Goal: Browse casually: Explore the website without a specific task or goal

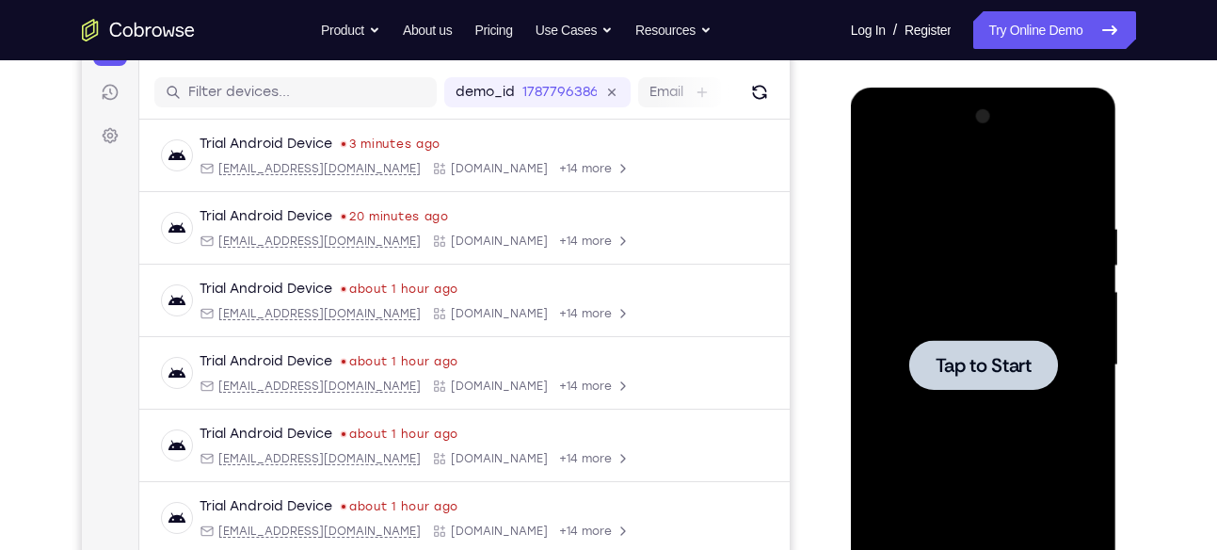
scroll to position [219, 0]
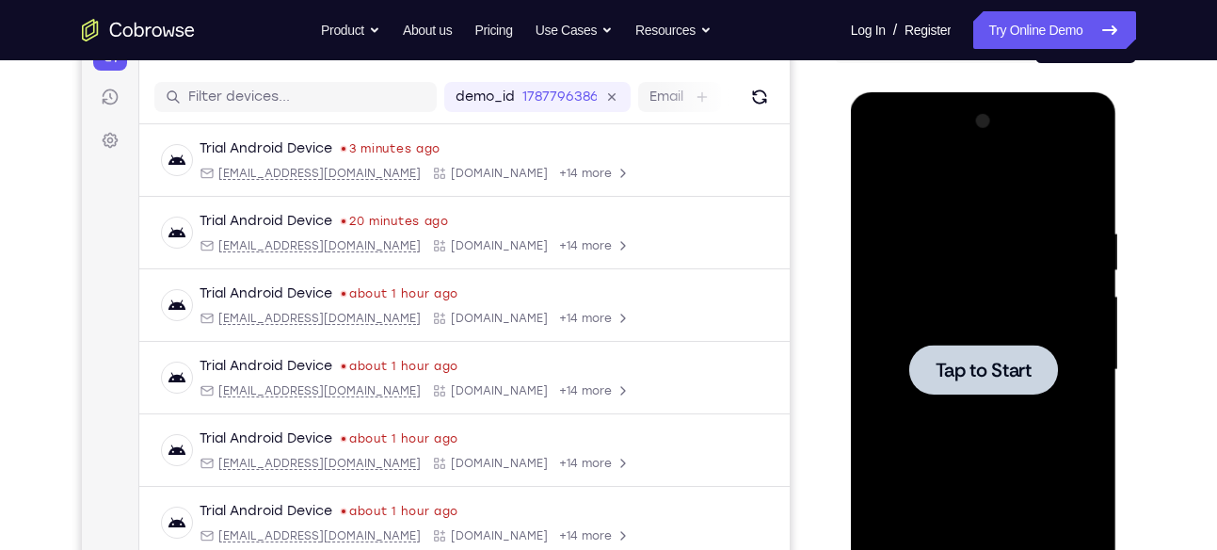
click at [1001, 367] on span "Tap to Start" at bounding box center [984, 370] width 96 height 19
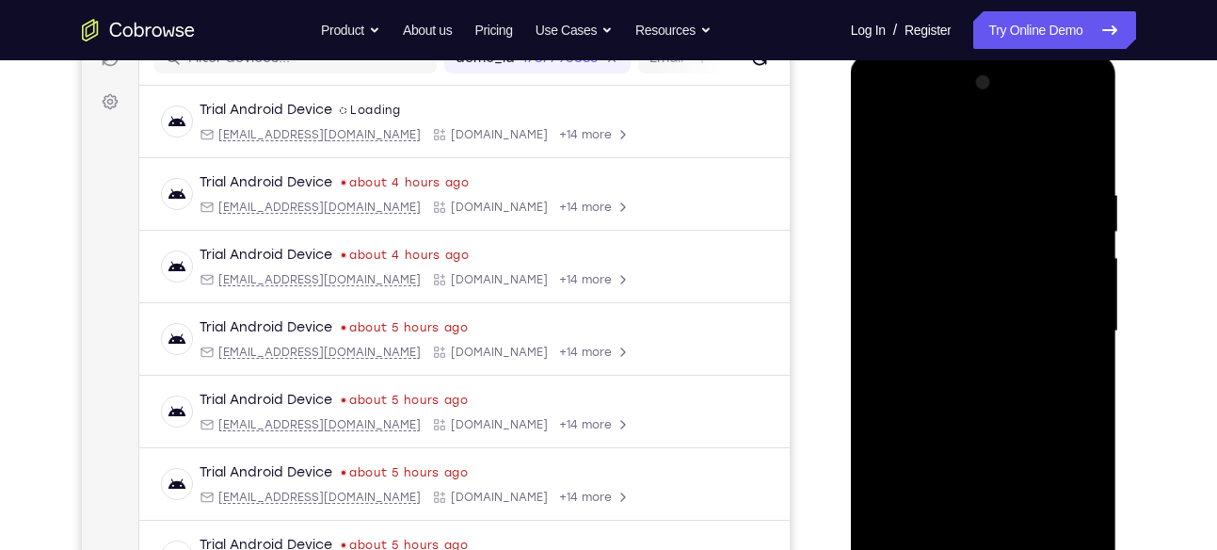
scroll to position [349, 0]
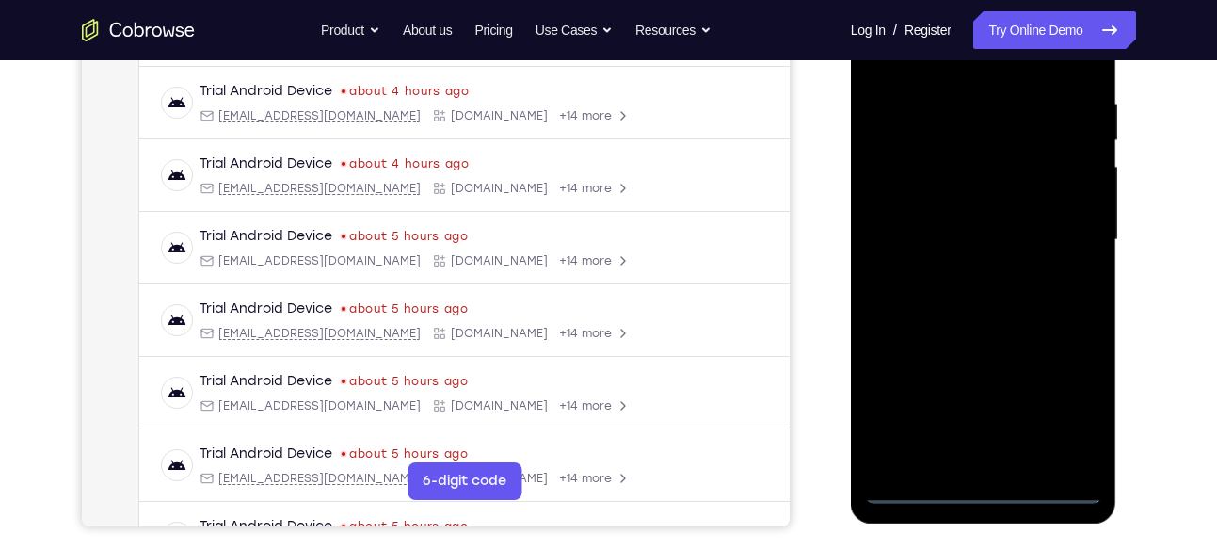
click at [985, 484] on div at bounding box center [983, 239] width 237 height 527
click at [1071, 420] on div at bounding box center [983, 239] width 237 height 527
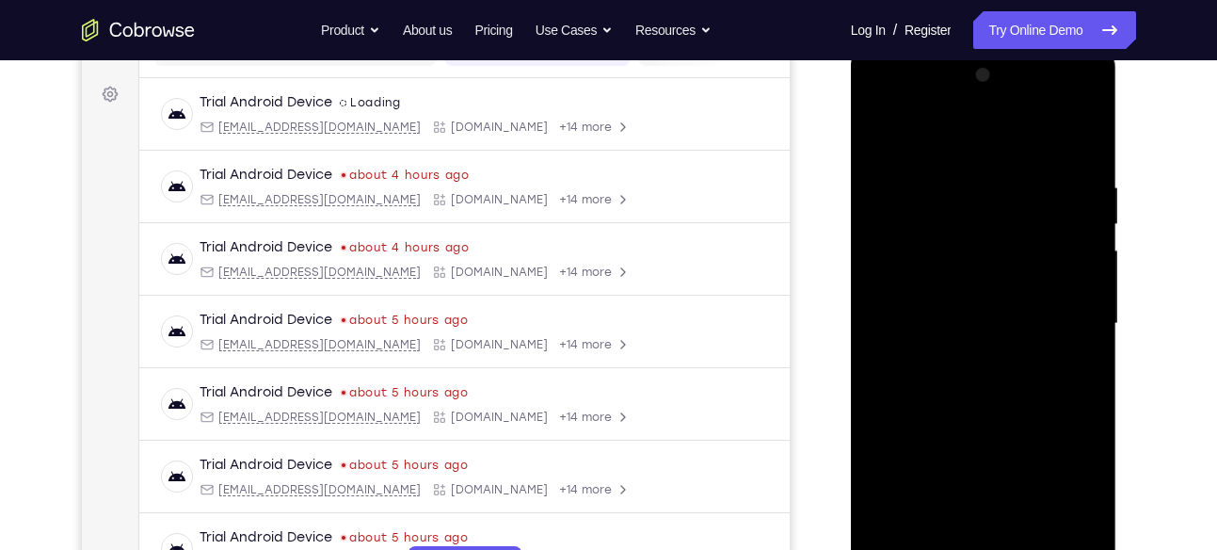
scroll to position [267, 0]
click at [909, 106] on div at bounding box center [983, 321] width 237 height 527
click at [1067, 313] on div at bounding box center [983, 321] width 237 height 527
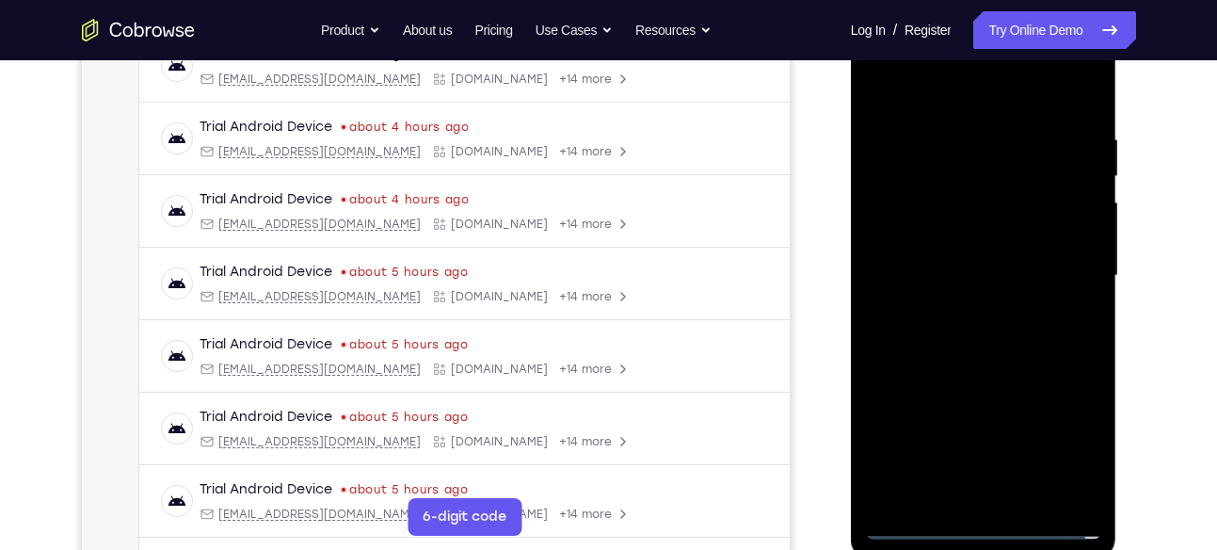
scroll to position [320, 0]
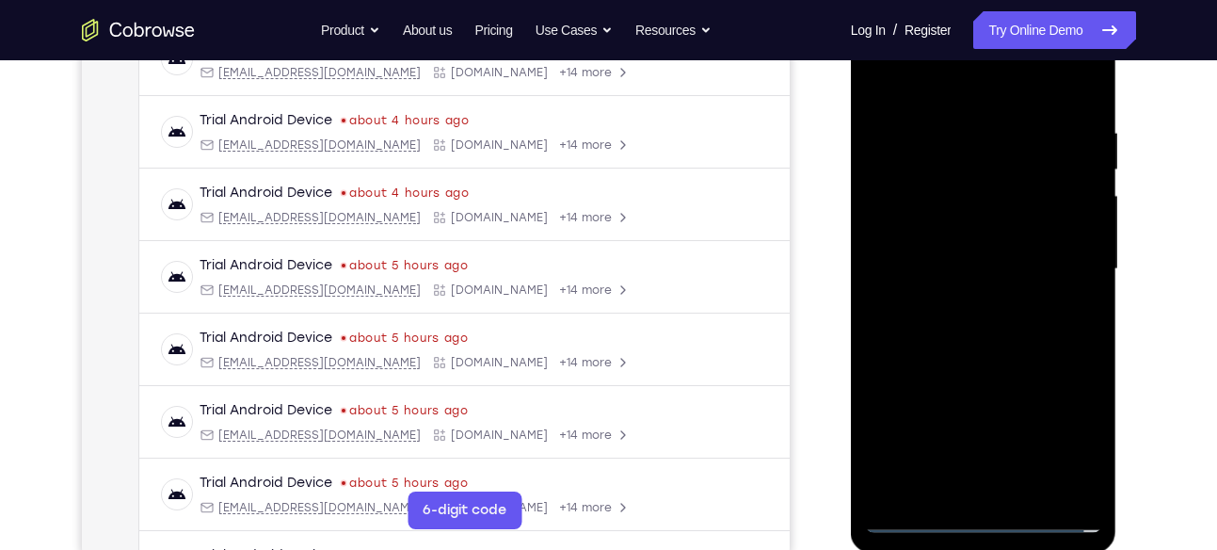
click at [974, 490] on div at bounding box center [983, 269] width 237 height 527
click at [986, 233] on div at bounding box center [983, 269] width 237 height 527
click at [957, 258] on div at bounding box center [983, 269] width 237 height 527
click at [959, 305] on div at bounding box center [983, 269] width 237 height 527
click at [982, 231] on div at bounding box center [983, 269] width 237 height 527
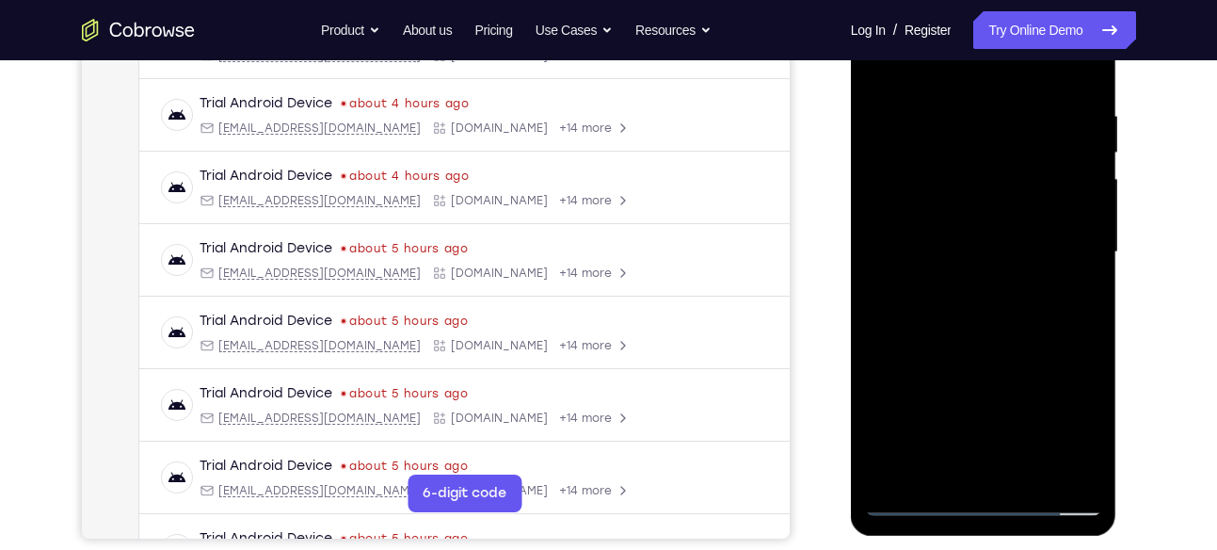
scroll to position [340, 0]
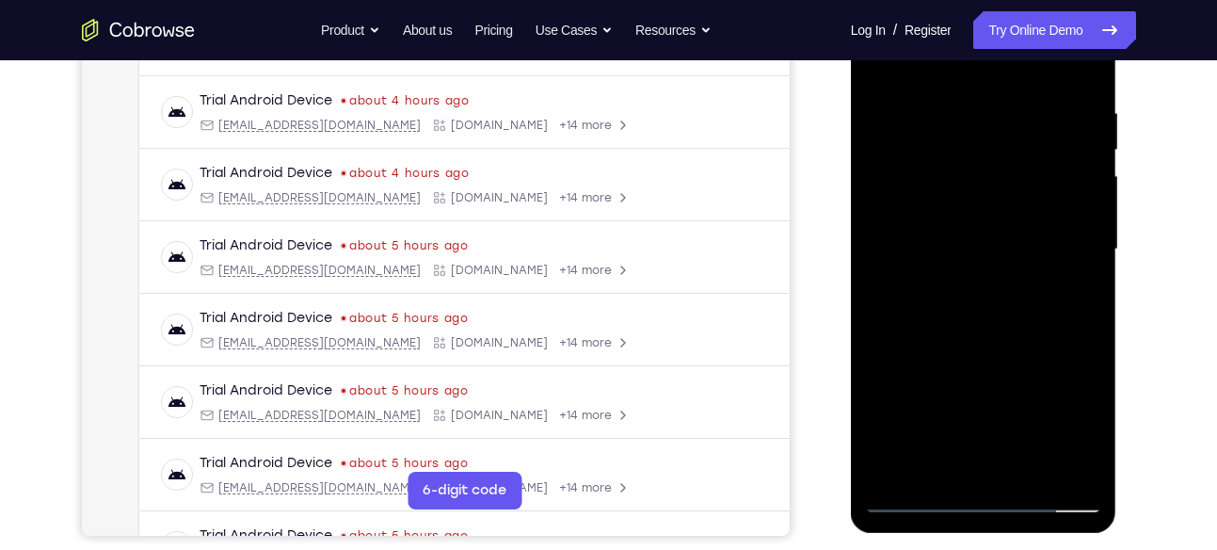
drag, startPoint x: 1069, startPoint y: 401, endPoint x: 1060, endPoint y: 282, distance: 118.9
click at [1060, 282] on div at bounding box center [983, 249] width 237 height 527
click at [1085, 217] on div at bounding box center [983, 249] width 237 height 527
click at [1088, 214] on div at bounding box center [983, 249] width 237 height 527
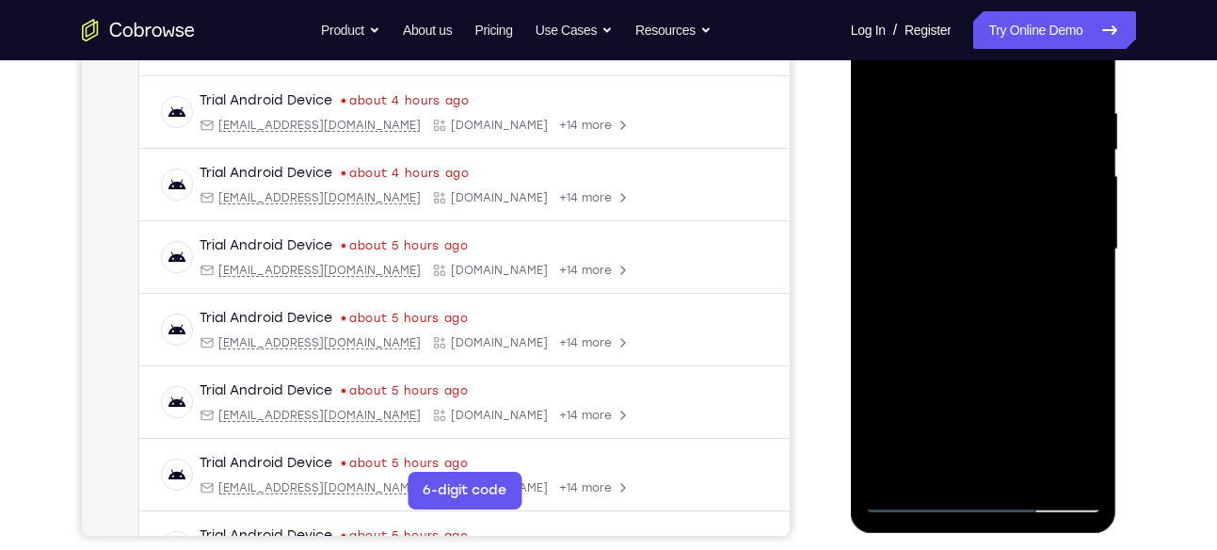
click at [1088, 214] on div at bounding box center [983, 249] width 237 height 527
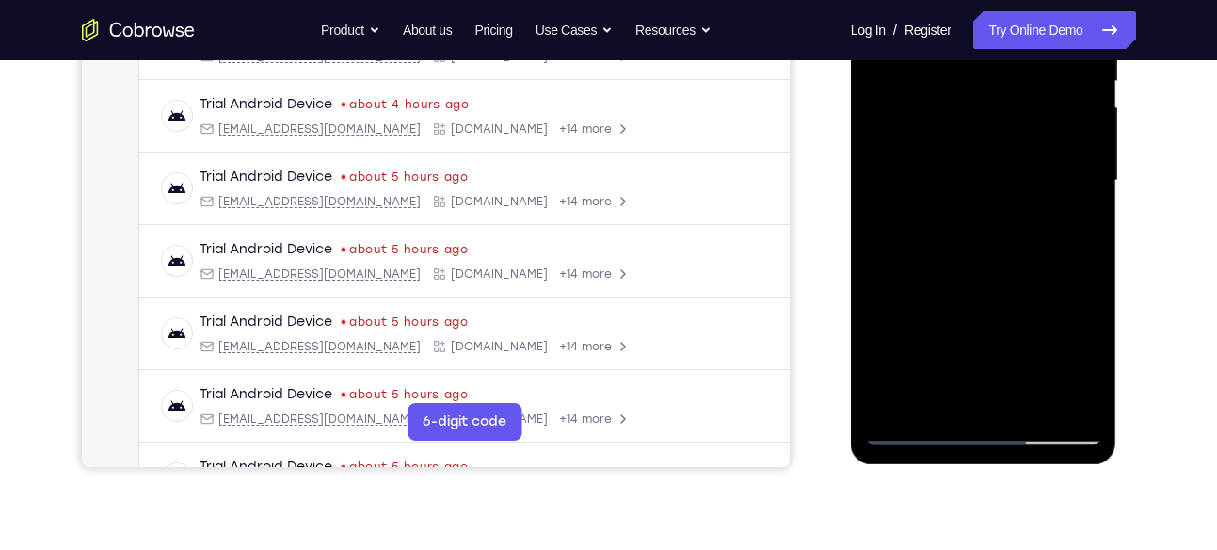
click at [1036, 396] on div at bounding box center [983, 180] width 237 height 527
click at [988, 289] on div at bounding box center [983, 180] width 237 height 527
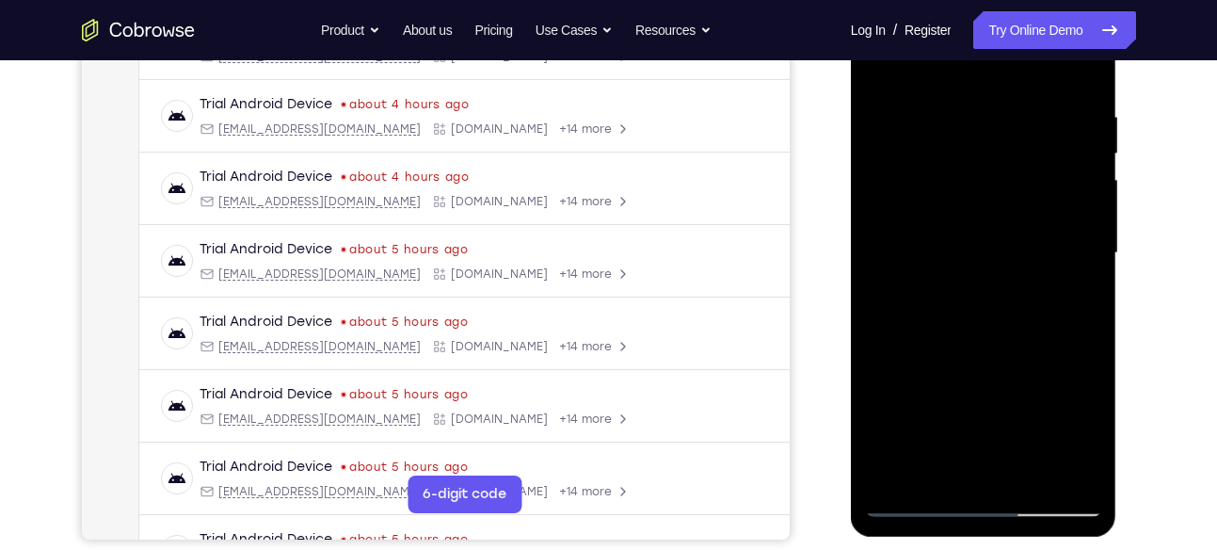
scroll to position [316, 0]
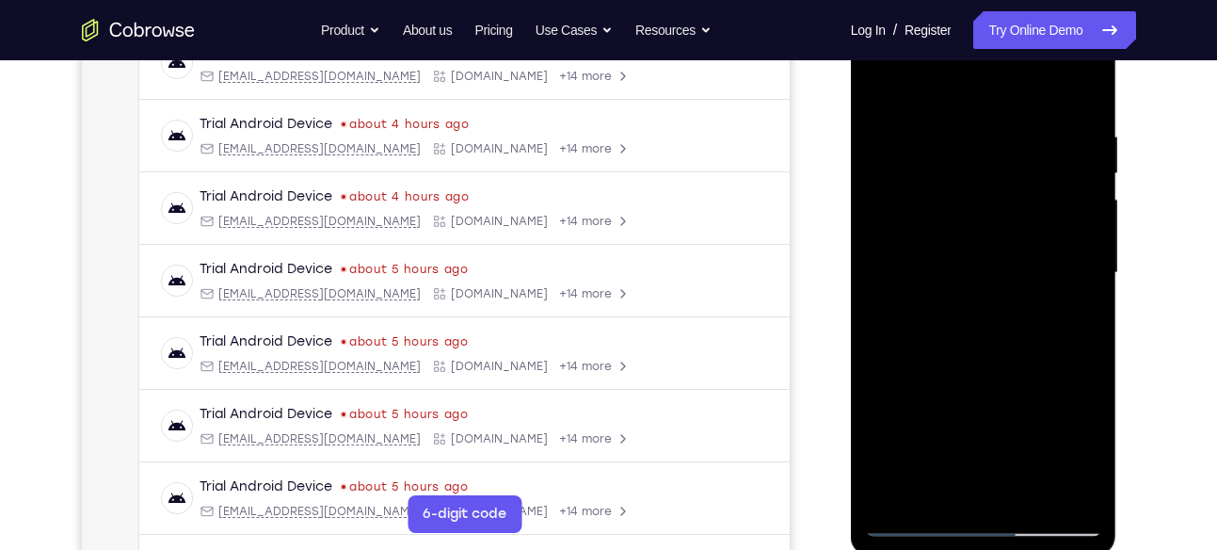
click at [887, 80] on div at bounding box center [983, 272] width 237 height 527
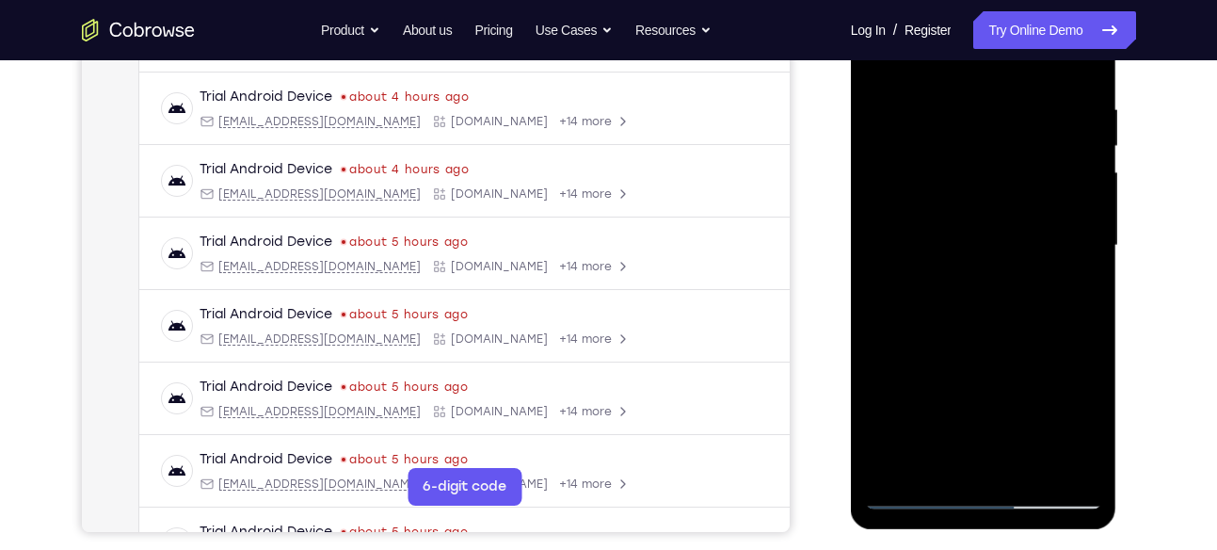
scroll to position [353, 0]
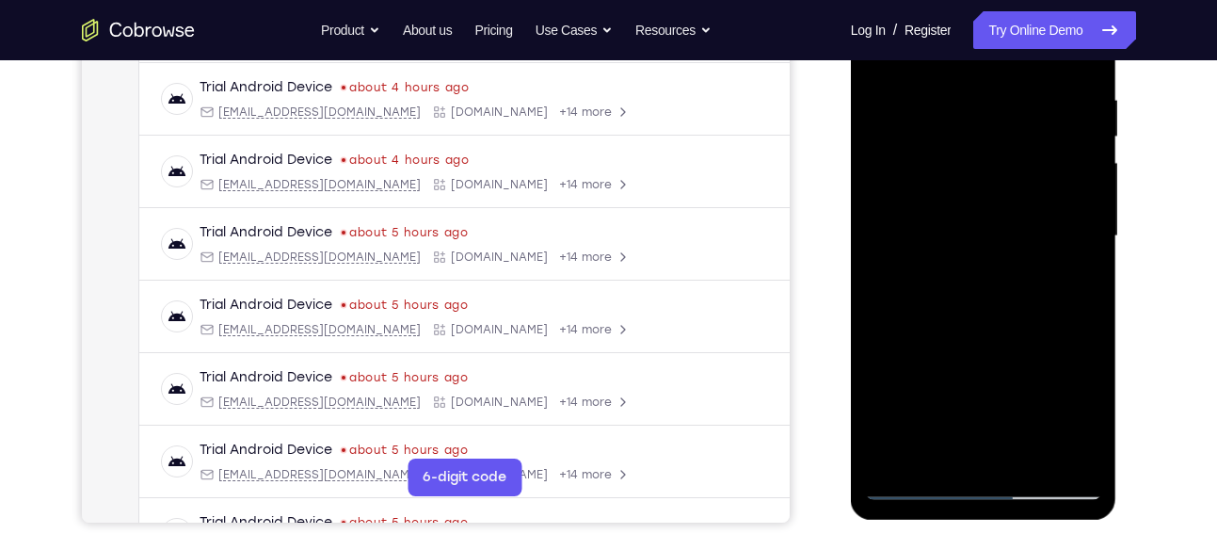
drag, startPoint x: 1010, startPoint y: 373, endPoint x: 1011, endPoint y: 233, distance: 139.3
click at [1011, 233] on div at bounding box center [983, 236] width 237 height 527
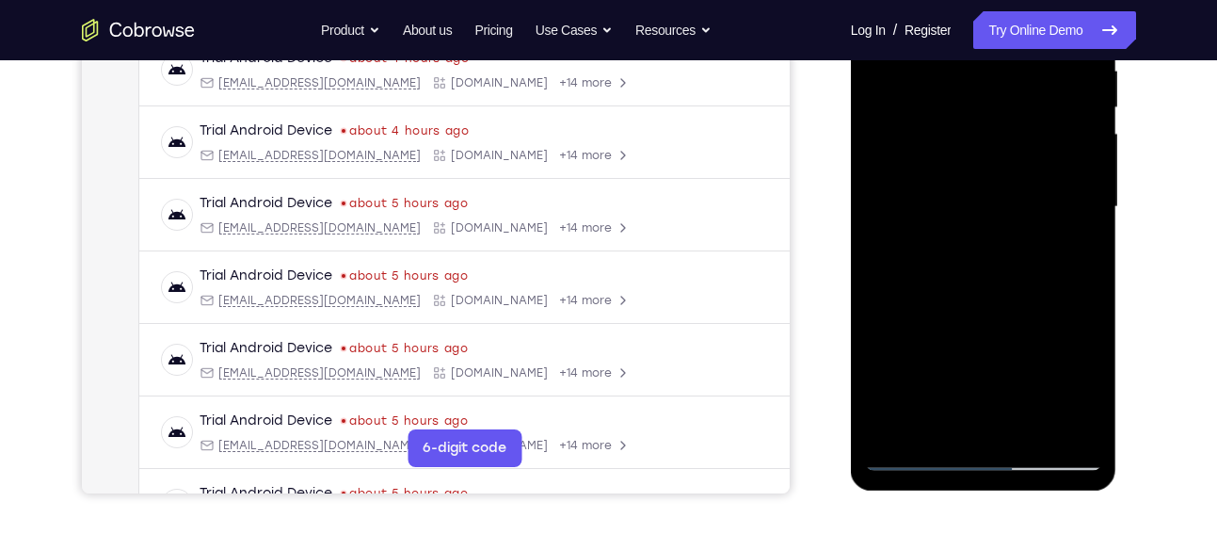
scroll to position [407, 0]
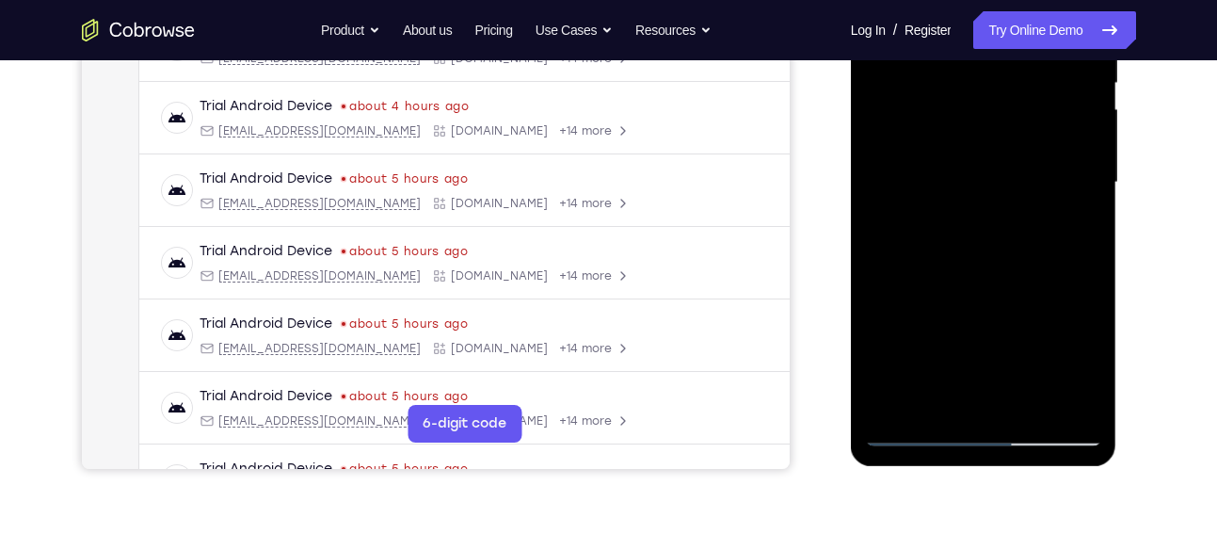
drag, startPoint x: 989, startPoint y: 369, endPoint x: 964, endPoint y: 149, distance: 221.7
click at [964, 149] on div at bounding box center [983, 182] width 237 height 527
drag, startPoint x: 964, startPoint y: 325, endPoint x: 955, endPoint y: 103, distance: 222.4
click at [955, 103] on div at bounding box center [983, 182] width 237 height 527
drag, startPoint x: 991, startPoint y: 260, endPoint x: 981, endPoint y: 122, distance: 137.8
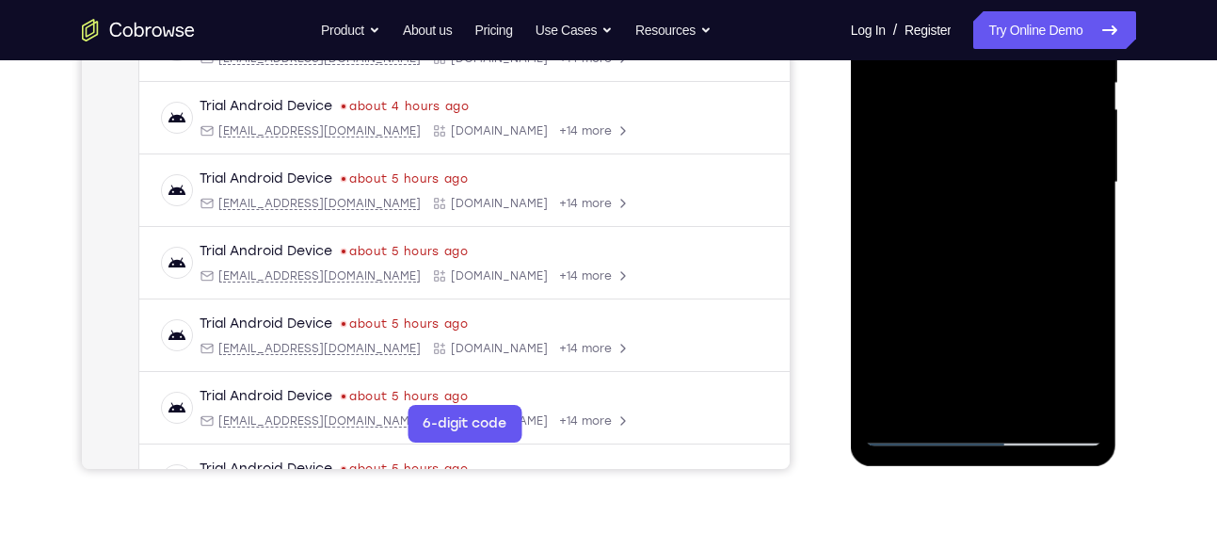
click at [981, 122] on div at bounding box center [983, 182] width 237 height 527
drag, startPoint x: 1003, startPoint y: 340, endPoint x: 979, endPoint y: 185, distance: 157.1
click at [979, 185] on div at bounding box center [983, 182] width 237 height 527
drag, startPoint x: 1034, startPoint y: 338, endPoint x: 1013, endPoint y: 165, distance: 174.5
click at [1013, 165] on div at bounding box center [983, 182] width 237 height 527
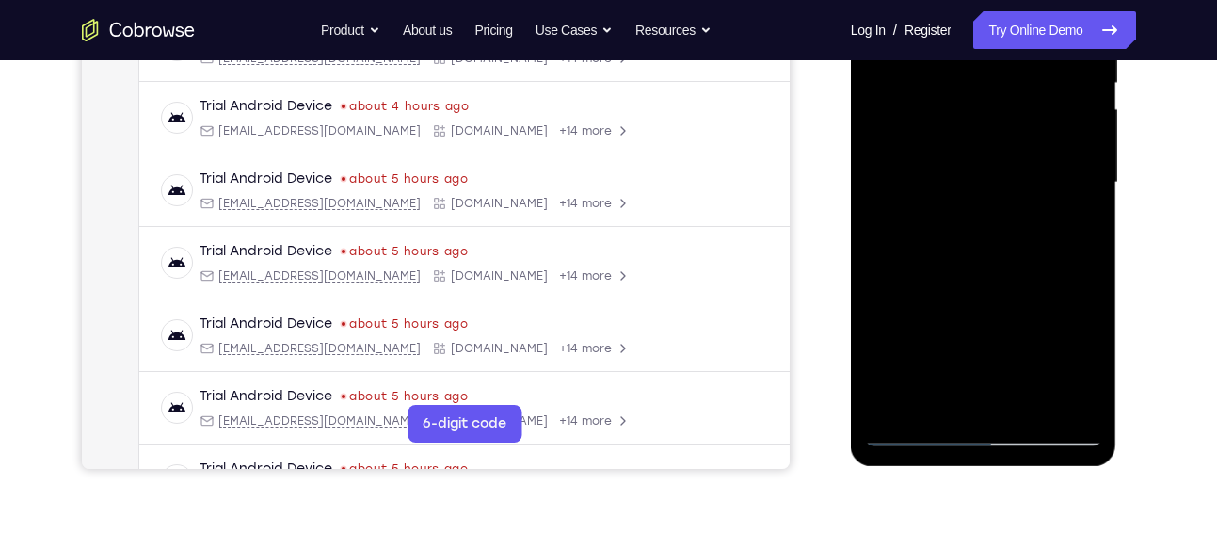
scroll to position [434, 0]
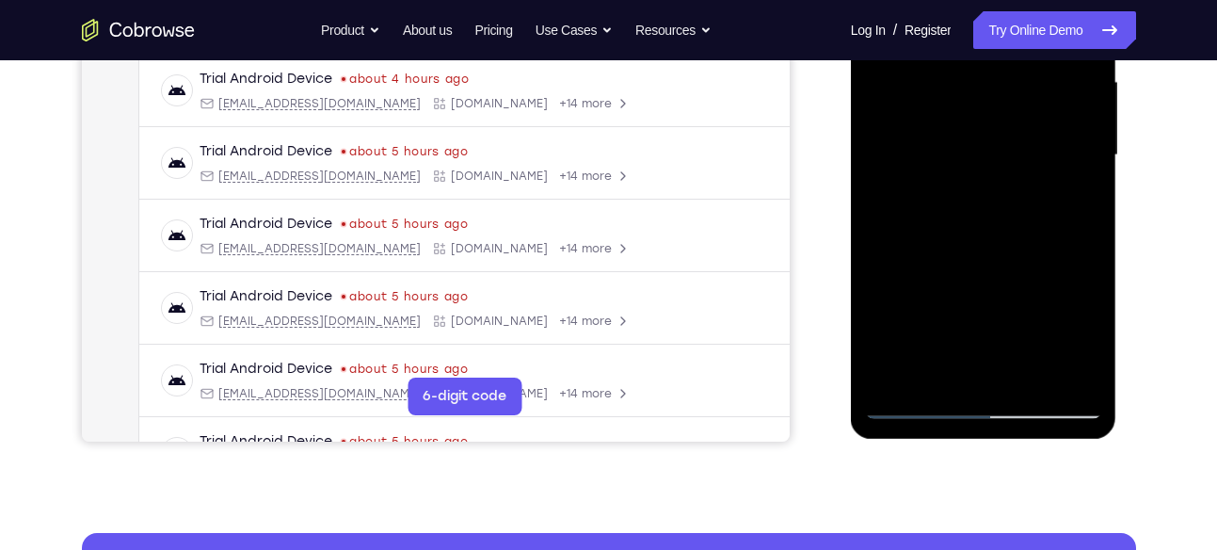
click at [891, 379] on div at bounding box center [983, 155] width 237 height 527
